Goal: Complete application form: Complete application form

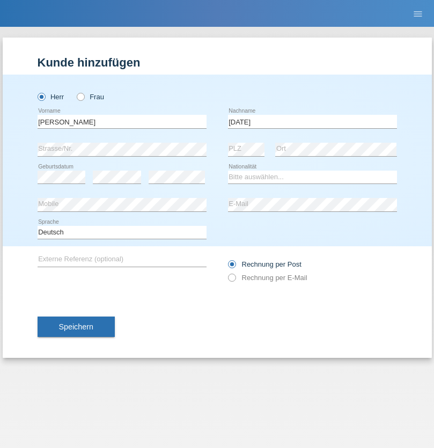
type input "[DATE]"
select select "IT"
select select "C"
select select "15"
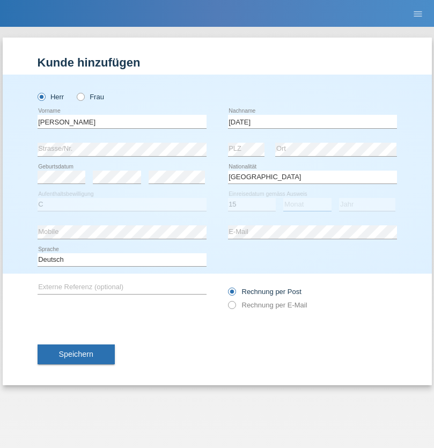
select select "09"
select select "2021"
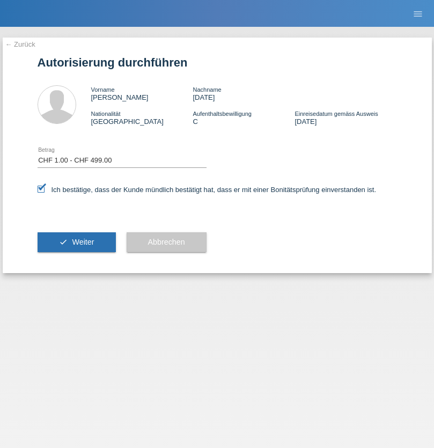
select select "1"
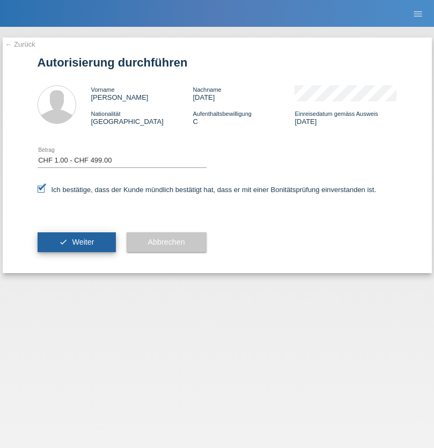
click at [76, 242] on span "Weiter" at bounding box center [83, 242] width 22 height 9
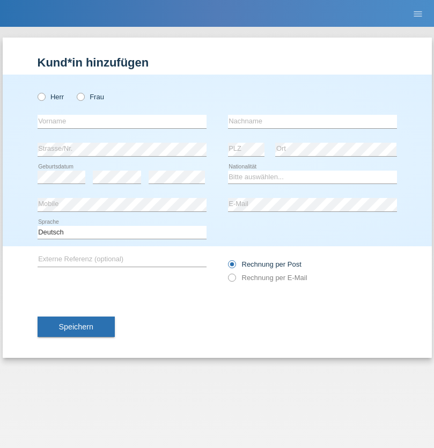
radio input "true"
click at [122, 121] on input "text" at bounding box center [122, 121] width 169 height 13
type input "[PERSON_NAME]"
click at [313, 121] on input "text" at bounding box center [312, 121] width 169 height 13
type input "Khadraoui"
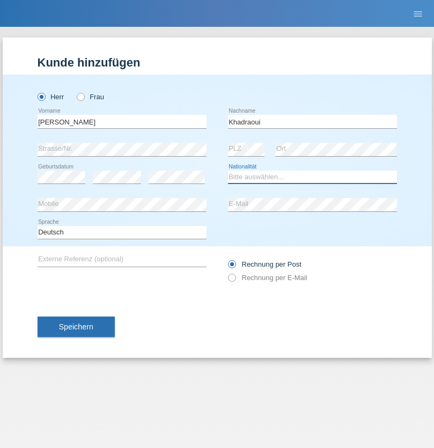
select select "CH"
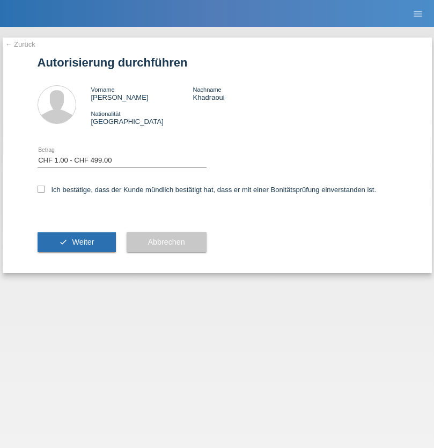
select select "1"
checkbox input "true"
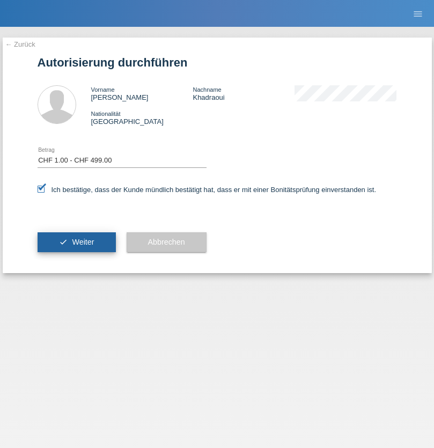
click at [76, 242] on span "Weiter" at bounding box center [83, 242] width 22 height 9
